Goal: Task Accomplishment & Management: Manage account settings

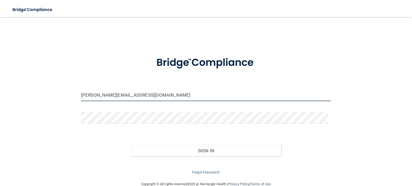
drag, startPoint x: 113, startPoint y: 94, endPoint x: 17, endPoint y: 54, distance: 103.9
click at [0, 86] on main "[PERSON_NAME][EMAIL_ADDRESS][DOMAIN_NAME] Invalid email/password. You don't hav…" at bounding box center [206, 101] width 412 height 169
type input "m"
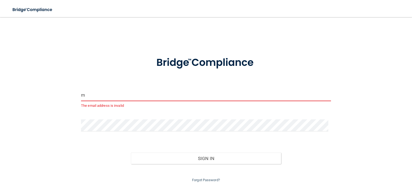
drag, startPoint x: 90, startPoint y: 94, endPoint x: 57, endPoint y: 94, distance: 33.5
click at [56, 95] on div "m The email address is invalid Invalid email/password. You don't have permissio…" at bounding box center [206, 103] width 390 height 161
paste input "[EMAIL_ADDRESS][DOMAIN_NAME]"
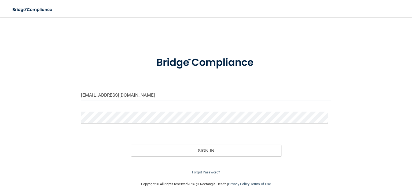
type input "[EMAIL_ADDRESS][DOMAIN_NAME]"
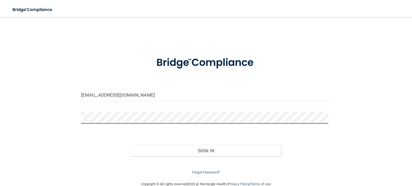
click at [55, 118] on div "[EMAIL_ADDRESS][DOMAIN_NAME] Invalid email/password. You don't have permission …" at bounding box center [206, 99] width 390 height 153
click at [131, 145] on button "Sign In" at bounding box center [206, 151] width 150 height 12
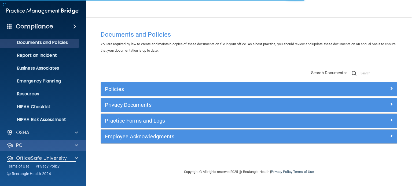
scroll to position [36, 0]
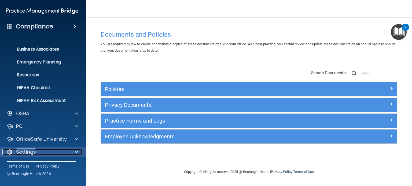
click at [76, 150] on span at bounding box center [76, 152] width 3 height 6
click at [76, 152] on span at bounding box center [76, 152] width 3 height 6
click at [77, 151] on span at bounding box center [76, 152] width 3 height 6
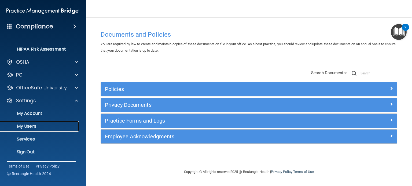
click at [37, 126] on p "My Users" at bounding box center [39, 126] width 73 height 5
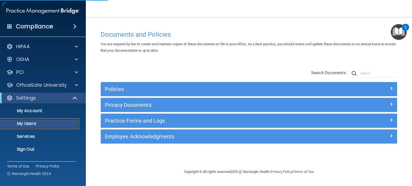
select select "20"
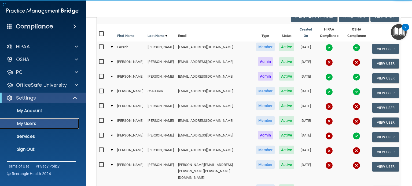
scroll to position [80, 0]
